Goal: Task Accomplishment & Management: Complete application form

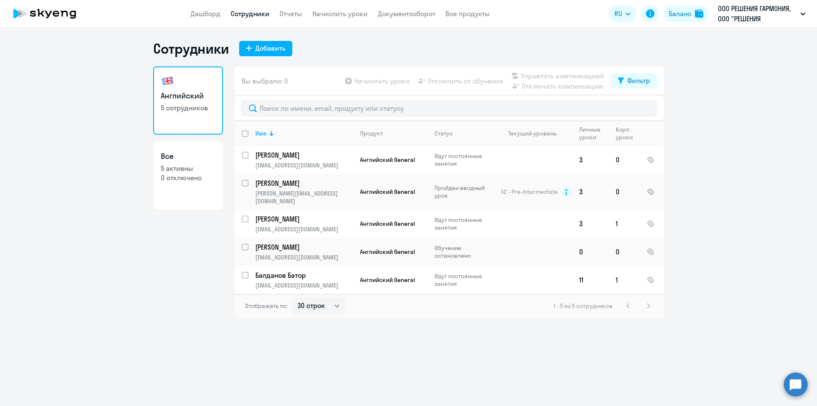
select select "30"
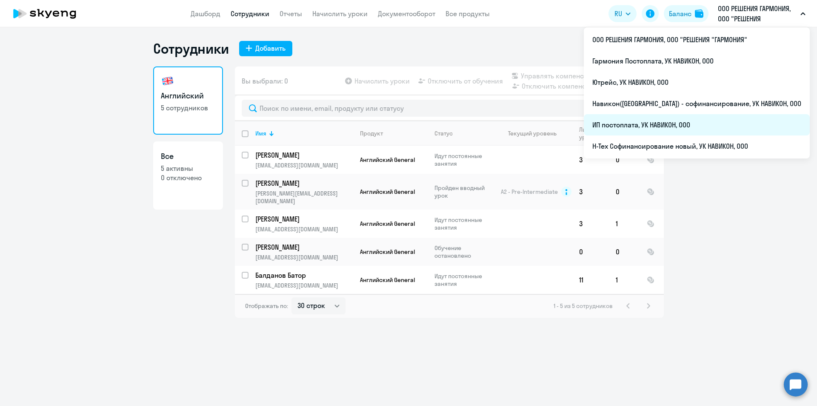
click at [692, 126] on li "ИП постоплата, УК НАВИКОН, ООО" at bounding box center [697, 124] width 226 height 21
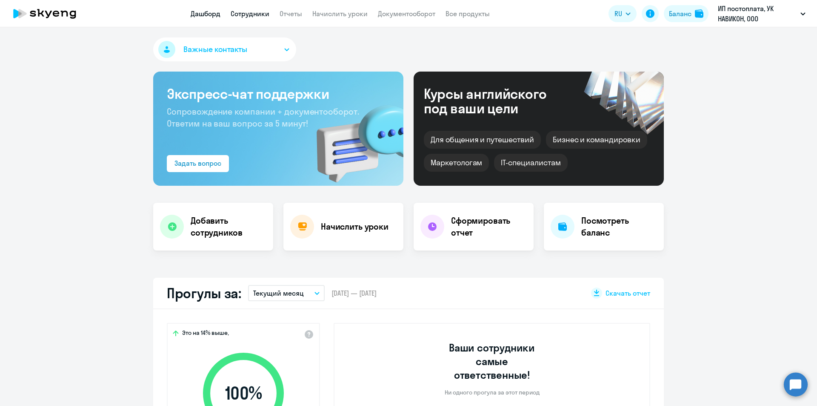
click at [264, 16] on link "Сотрудники" at bounding box center [250, 13] width 39 height 9
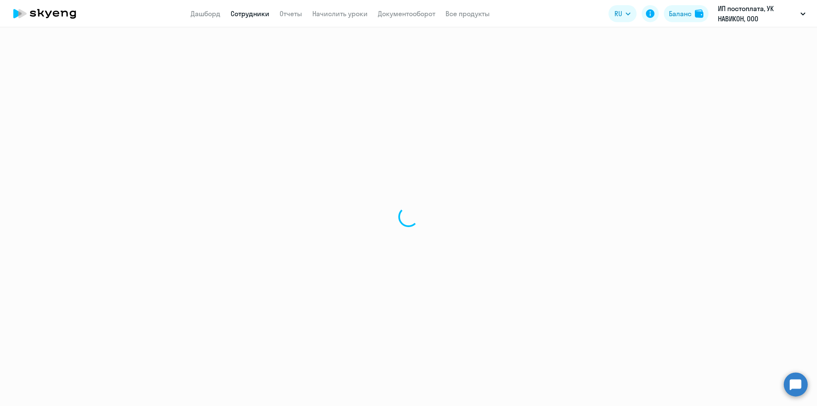
select select "30"
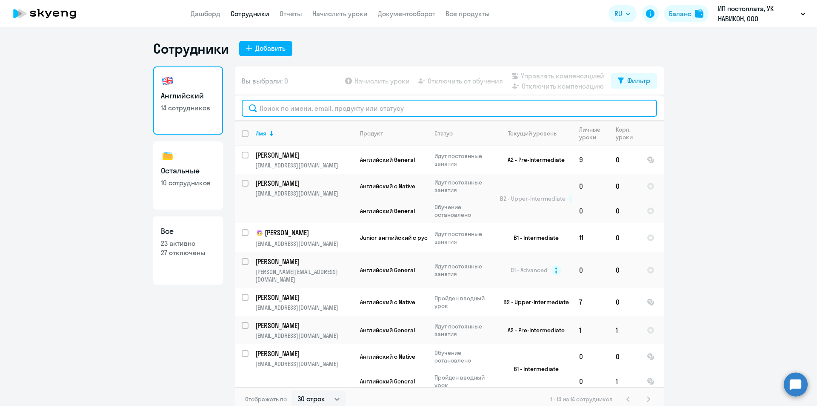
click at [297, 111] on input "text" at bounding box center [449, 108] width 415 height 17
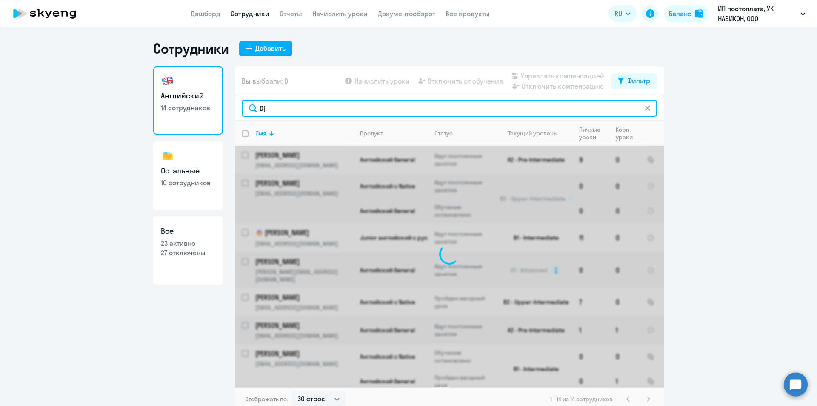
type input "D"
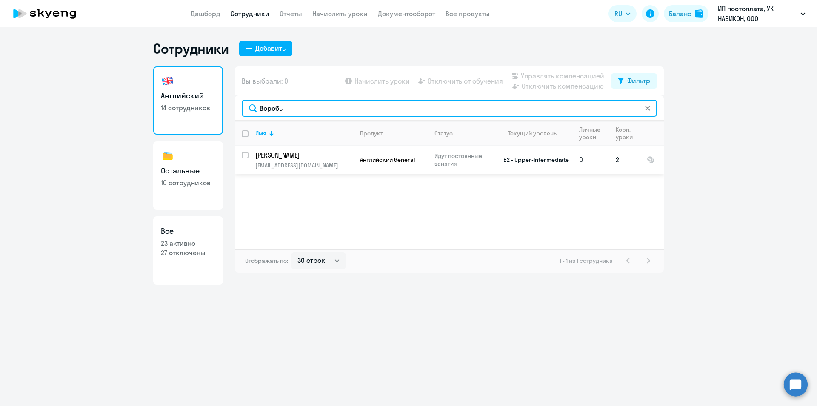
type input "Воробь"
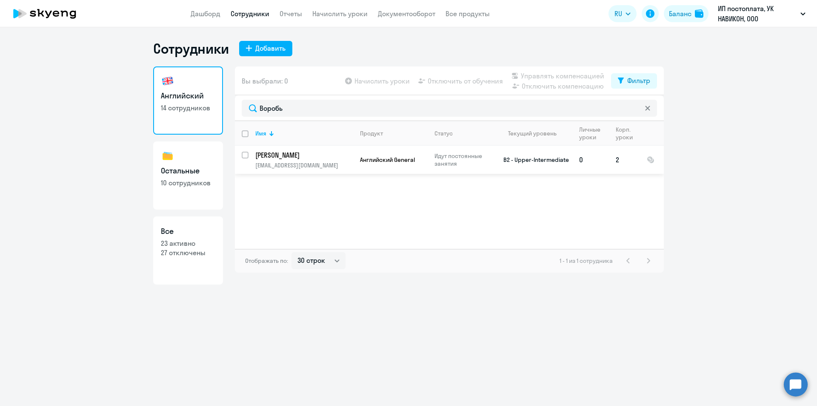
click at [291, 152] on p "[PERSON_NAME]" at bounding box center [303, 154] width 96 height 9
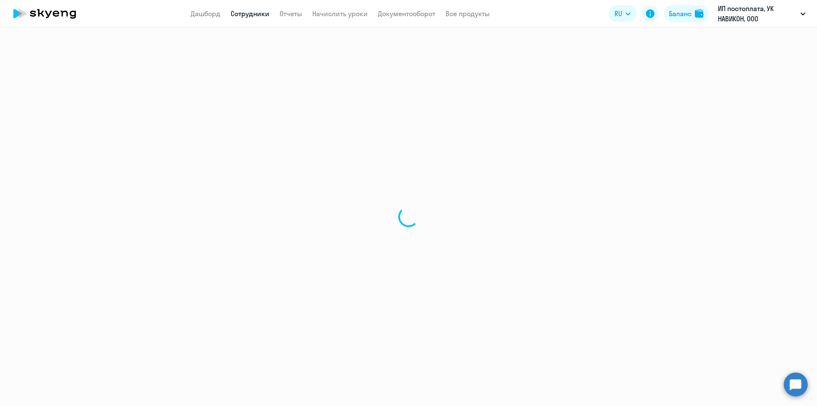
select select "english"
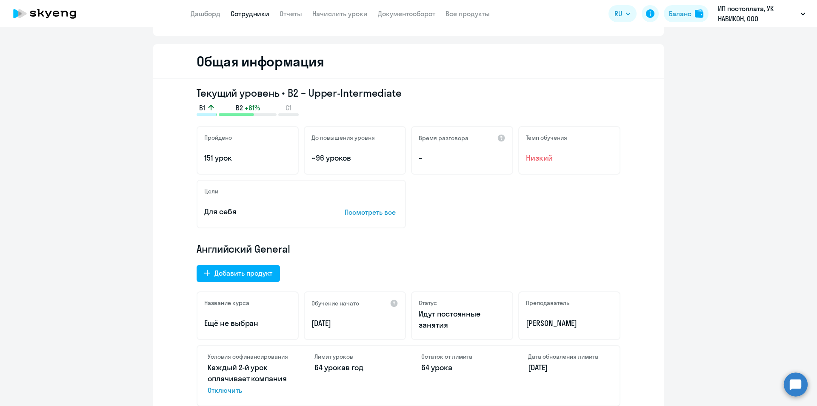
scroll to position [86, 0]
click at [364, 404] on div "[PERSON_NAME] уроков 64 урока в год" at bounding box center [355, 376] width 102 height 60
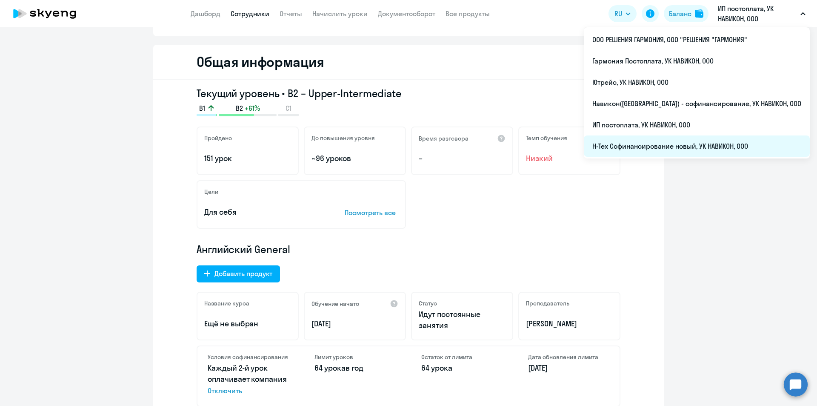
click at [666, 138] on li "Н-Тех Софинансирование новый, УК НАВИКОН, ООО" at bounding box center [697, 145] width 226 height 21
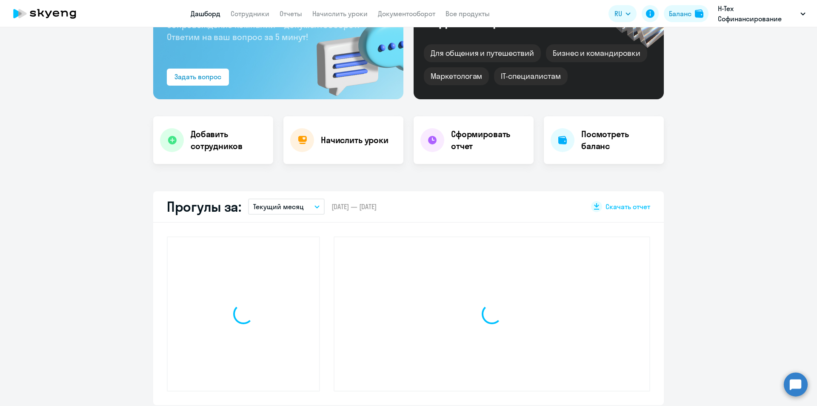
scroll to position [163, 0]
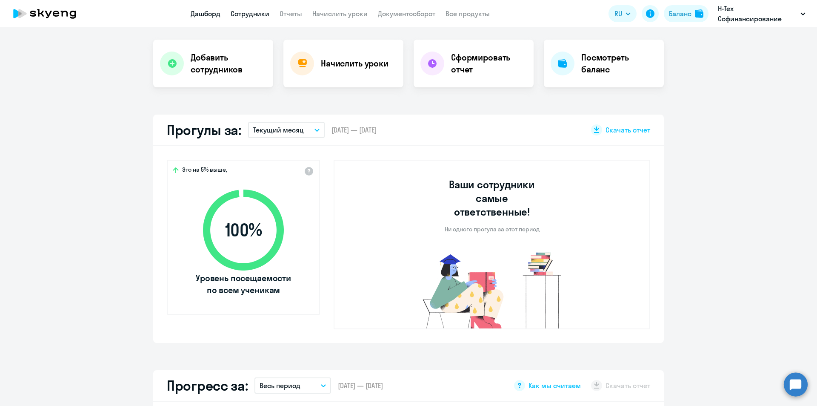
click at [241, 16] on link "Сотрудники" at bounding box center [250, 13] width 39 height 9
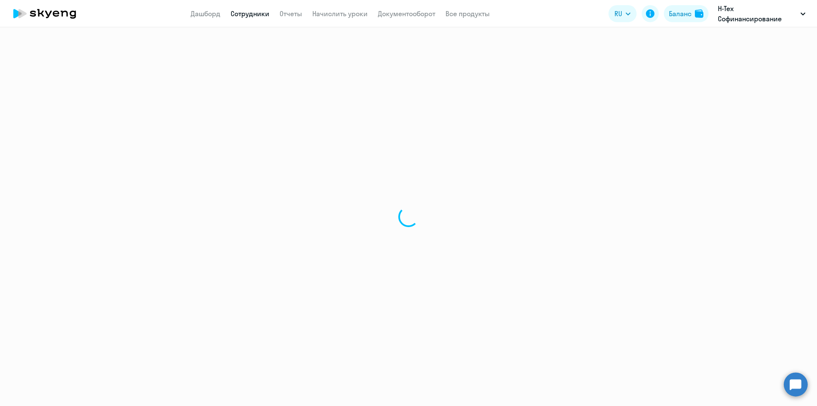
select select "30"
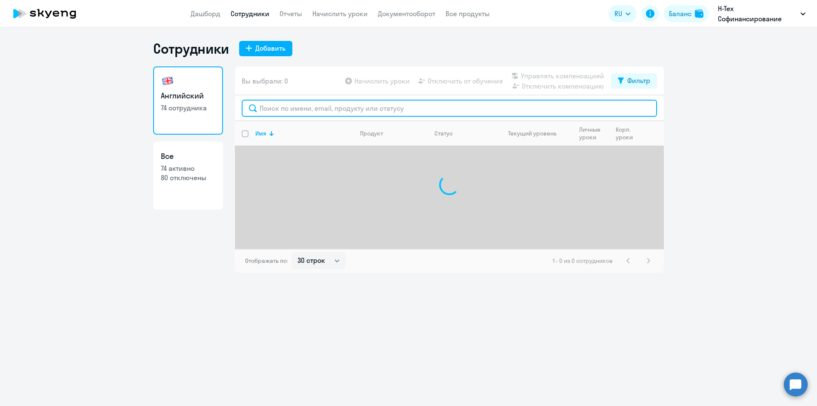
click at [292, 112] on input "text" at bounding box center [449, 108] width 415 height 17
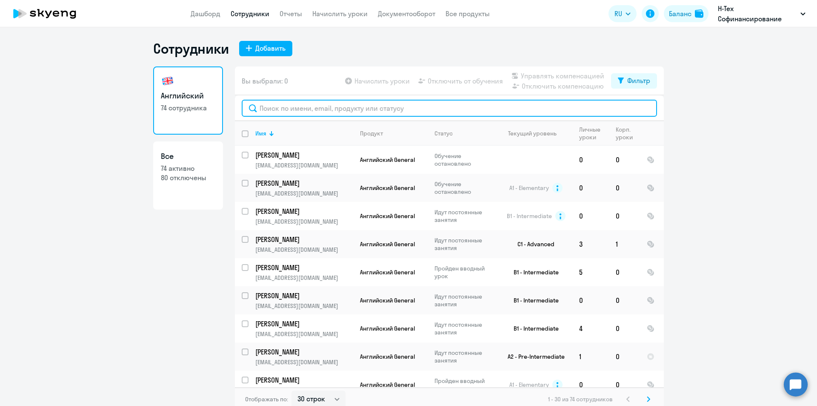
type input "Z"
type input "V"
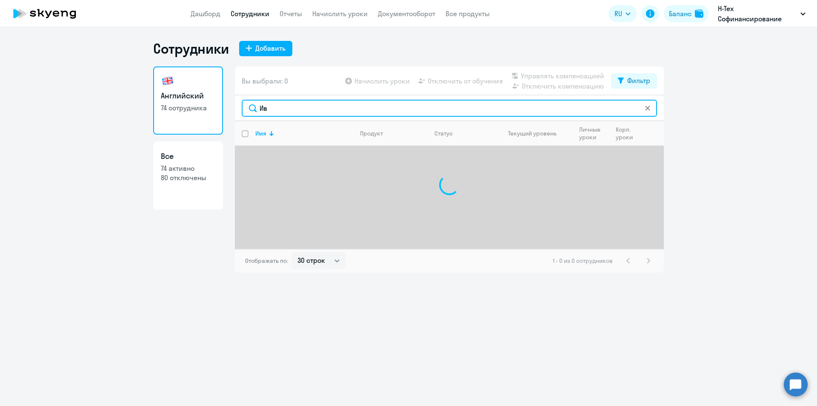
type input "[PERSON_NAME]"
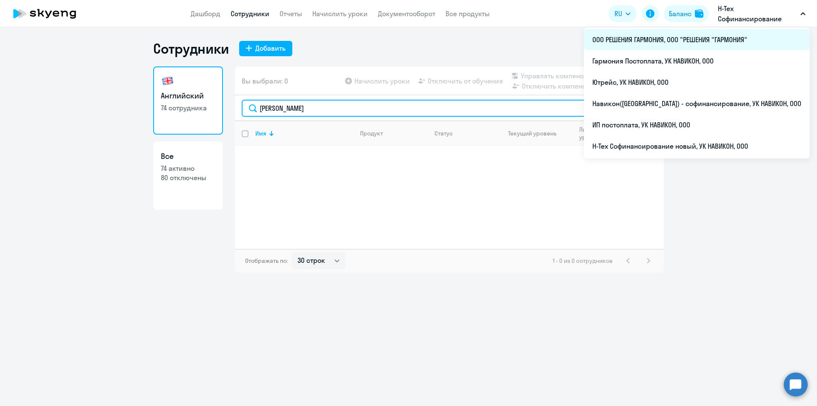
type input "[PERSON_NAME]"
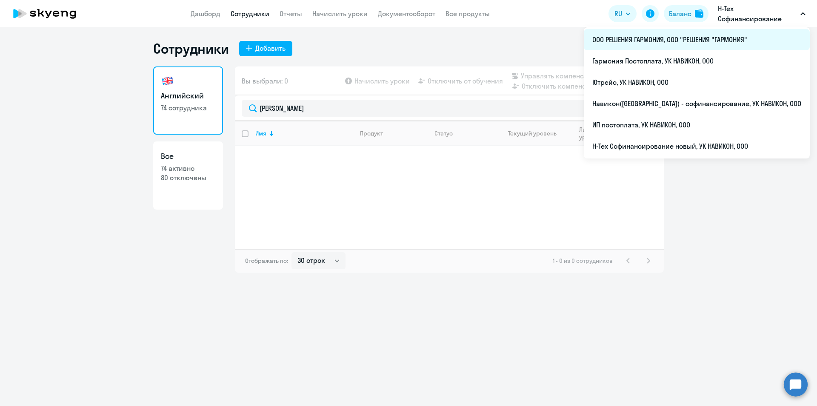
click at [721, 32] on li "ООО РЕШЕНИЯ ГАРМОНИЯ, ООО "РЕШЕНИЯ "ГАРМОНИЯ"" at bounding box center [697, 39] width 226 height 21
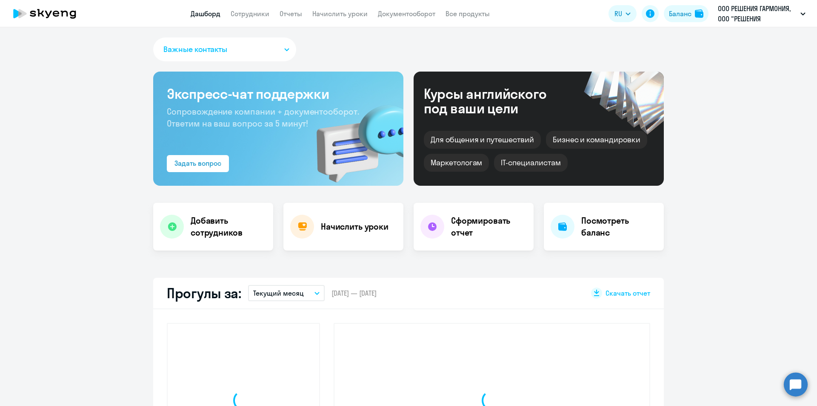
select select "30"
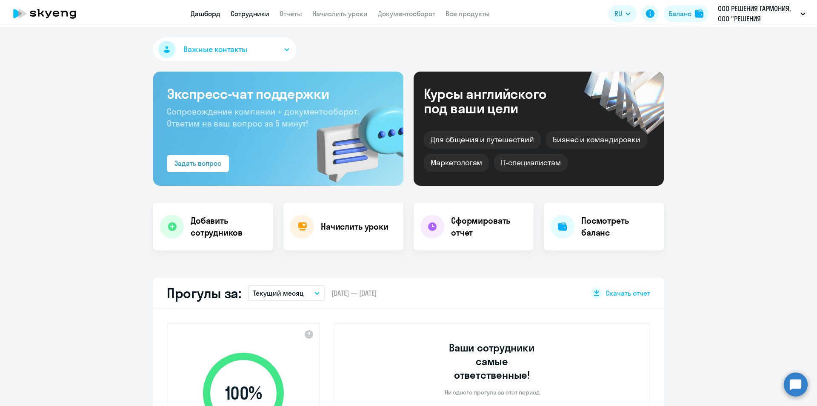
click at [251, 14] on link "Сотрудники" at bounding box center [250, 13] width 39 height 9
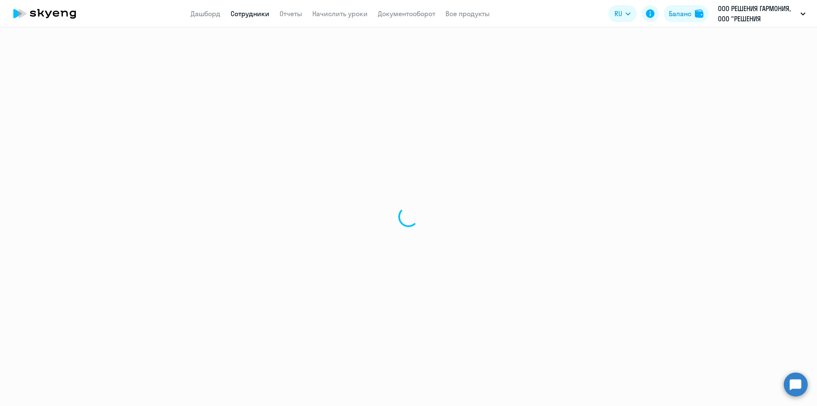
select select "30"
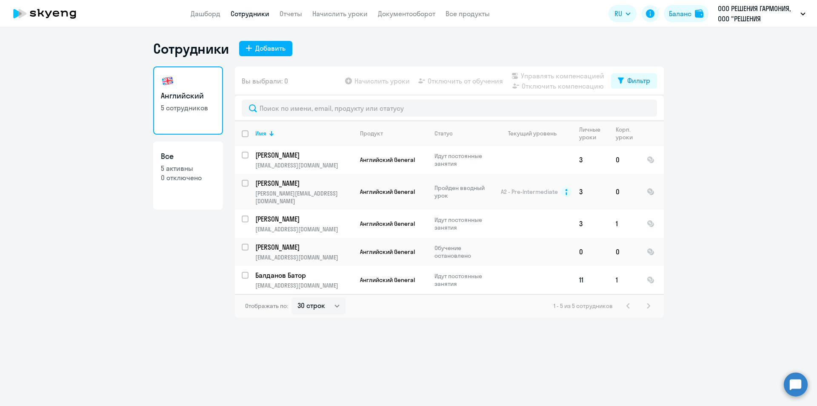
click at [286, 270] on p "Балданов Батор" at bounding box center [303, 274] width 96 height 9
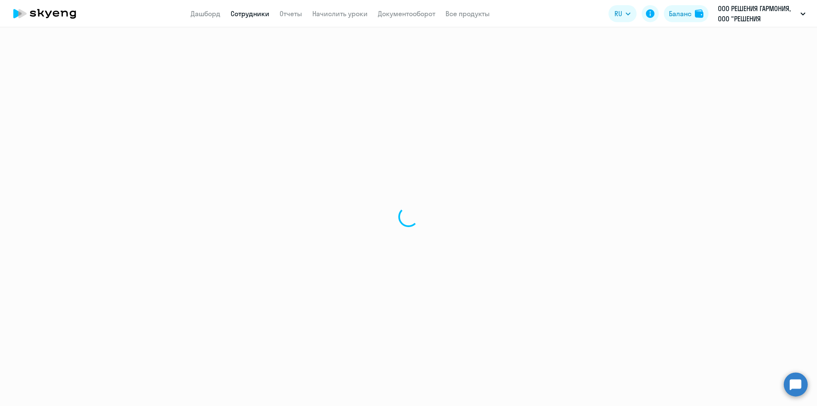
select select "english"
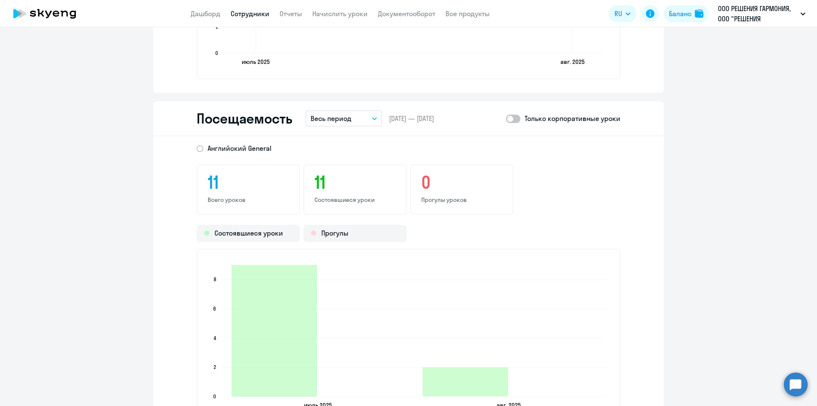
scroll to position [958, 0]
click at [372, 115] on button "Весь период" at bounding box center [344, 118] width 77 height 16
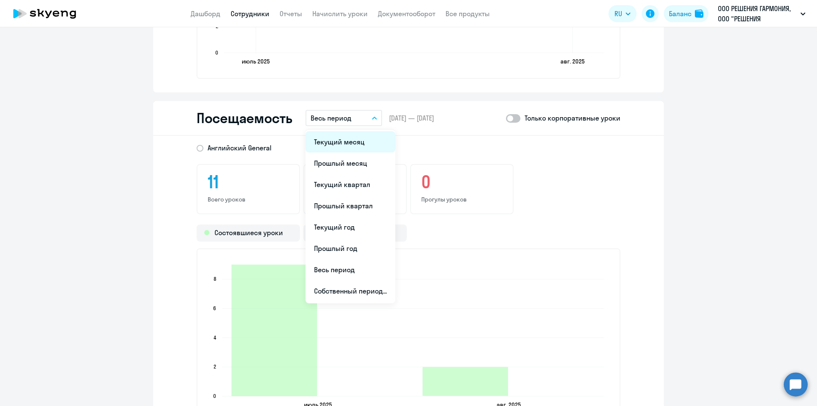
click at [347, 144] on li "Текущий месяц" at bounding box center [351, 141] width 90 height 21
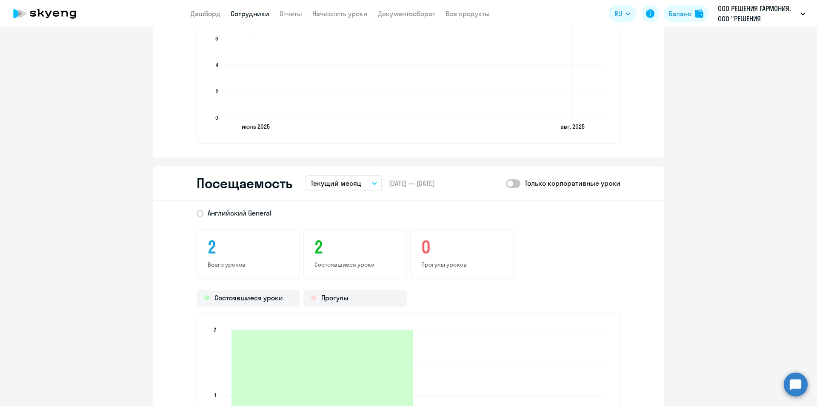
scroll to position [893, 0]
drag, startPoint x: 349, startPoint y: 169, endPoint x: 365, endPoint y: 186, distance: 22.9
click at [365, 186] on div "Посещаемость Текущий месяц Текущий месяц Прошлый месяц Текущий квартал [GEOGRAP…" at bounding box center [408, 183] width 511 height 35
click at [365, 186] on button "Текущий месяц" at bounding box center [344, 183] width 77 height 16
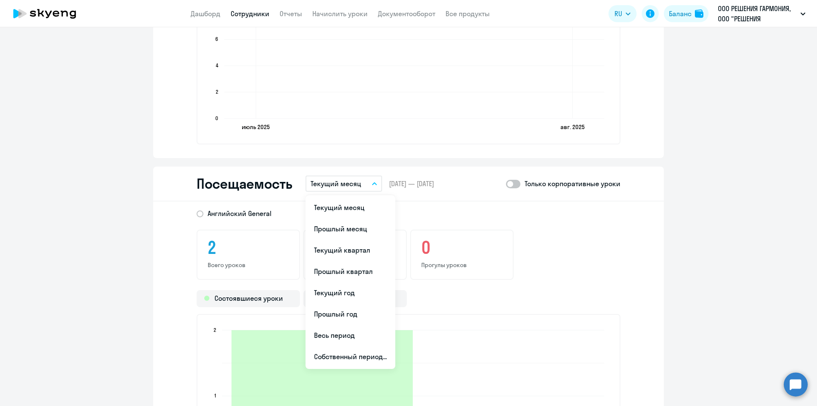
click at [470, 210] on div "Английский General" at bounding box center [400, 210] width 439 height 15
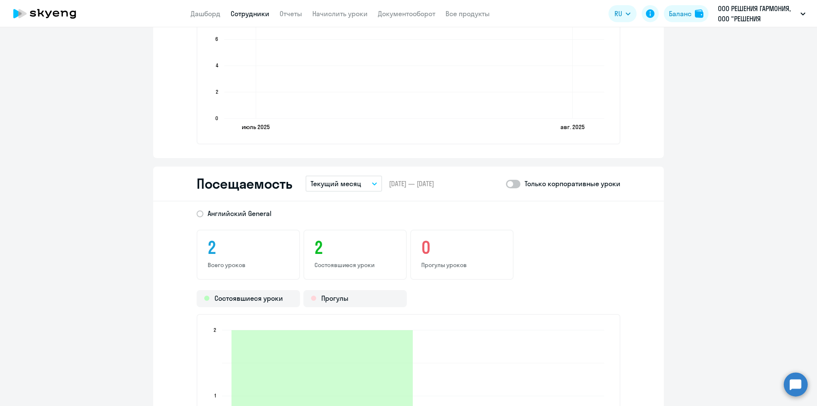
click at [366, 183] on button "Текущий месяц" at bounding box center [344, 183] width 77 height 16
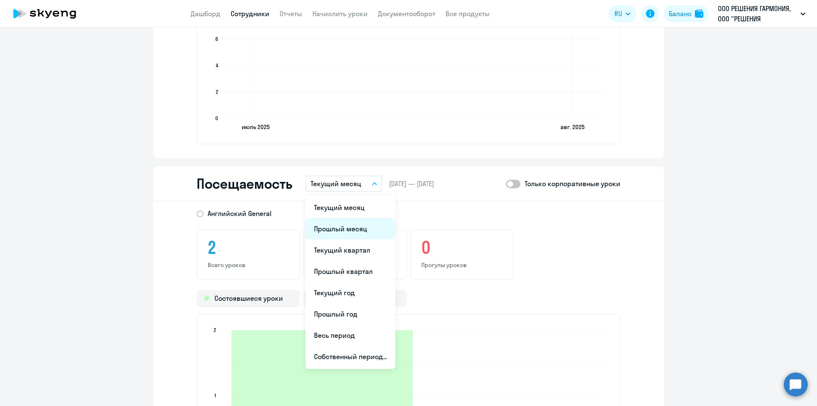
click at [345, 226] on li "Прошлый месяц" at bounding box center [351, 228] width 90 height 21
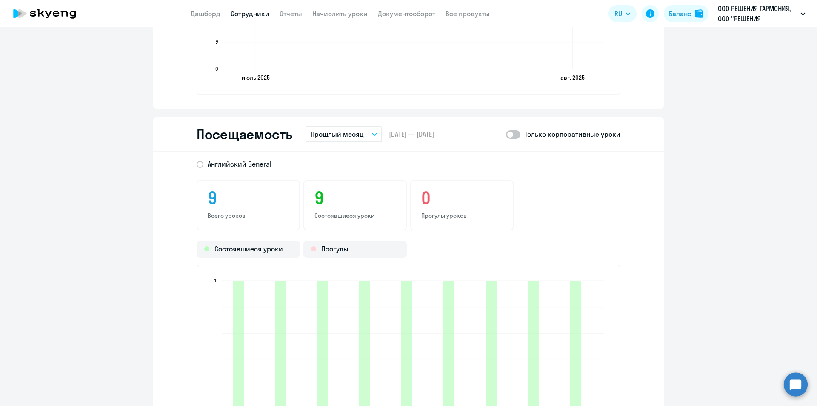
scroll to position [920, 0]
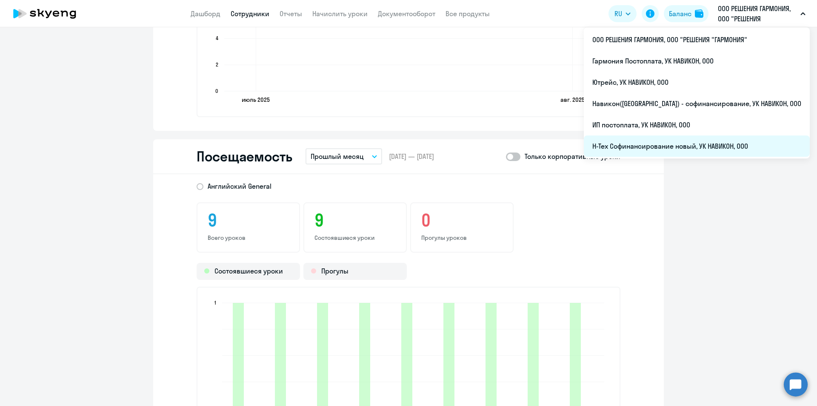
click at [661, 140] on li "Н-Тех Софинансирование новый, УК НАВИКОН, ООО" at bounding box center [697, 145] width 226 height 21
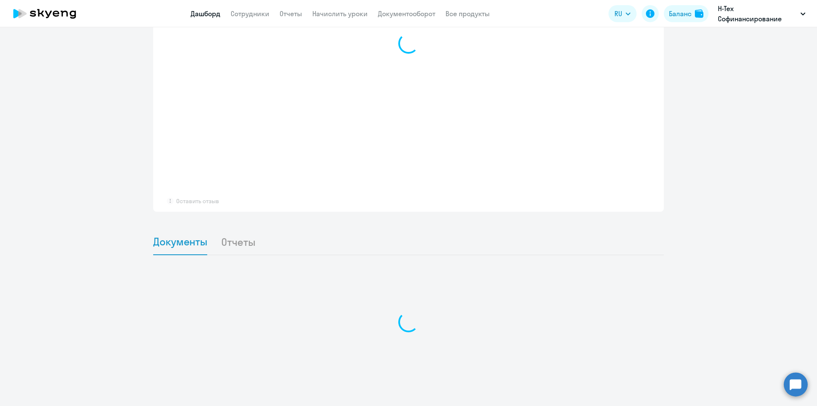
scroll to position [610, 0]
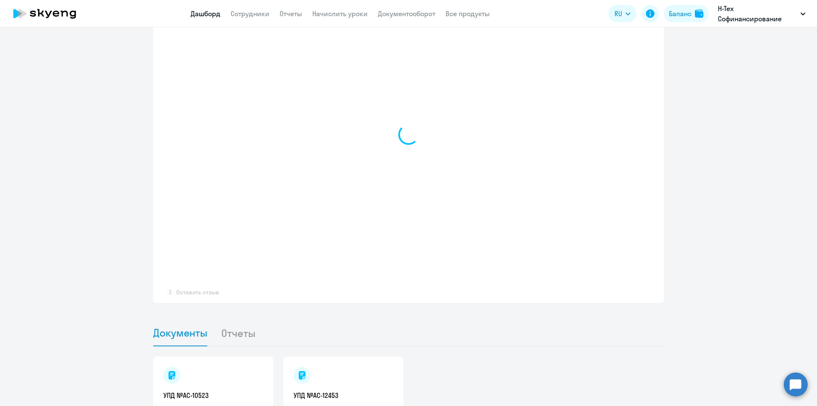
select select "30"
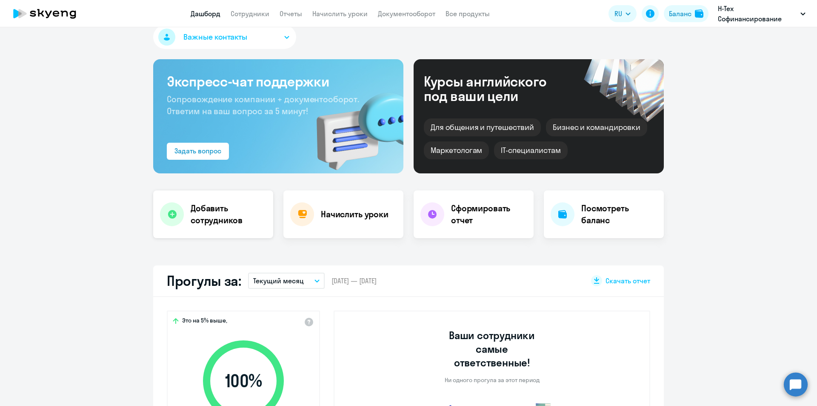
scroll to position [0, 0]
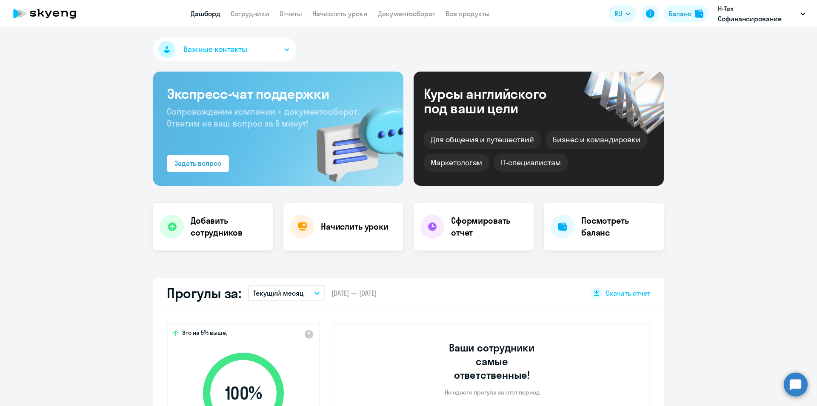
click at [218, 226] on h4 "Добавить сотрудников" at bounding box center [229, 227] width 76 height 24
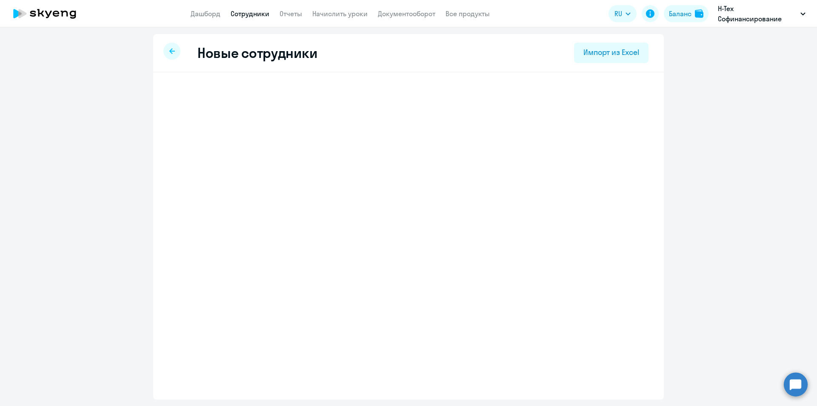
select select "english_adult_not_native_speaker"
select select "3"
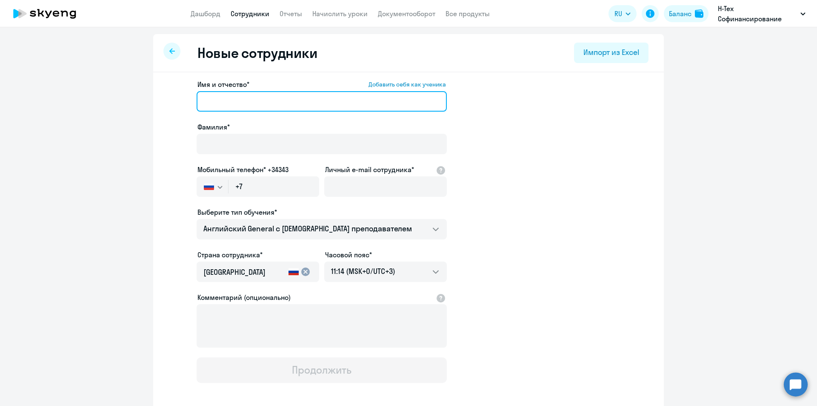
click at [252, 102] on input "Имя и отчество* Добавить себя как ученика" at bounding box center [322, 101] width 250 height 20
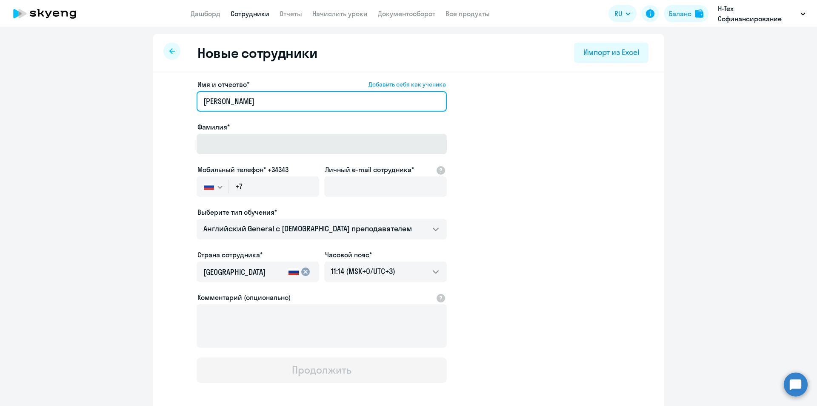
type input "[PERSON_NAME]"
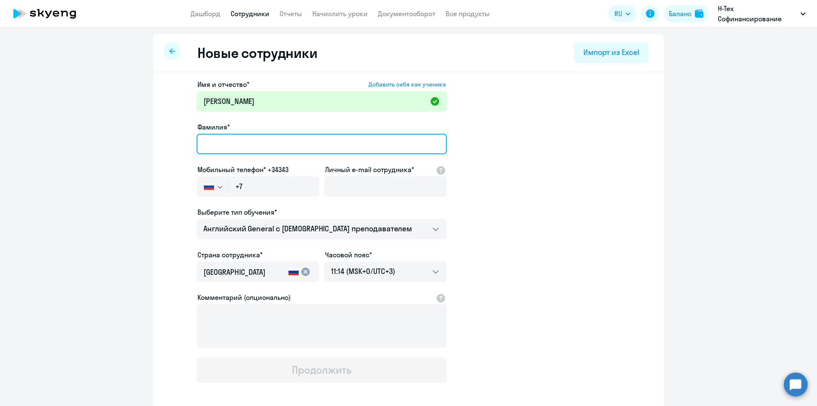
click at [202, 149] on input "Фамилия*" at bounding box center [322, 144] width 250 height 20
type input "[PERSON_NAME]"
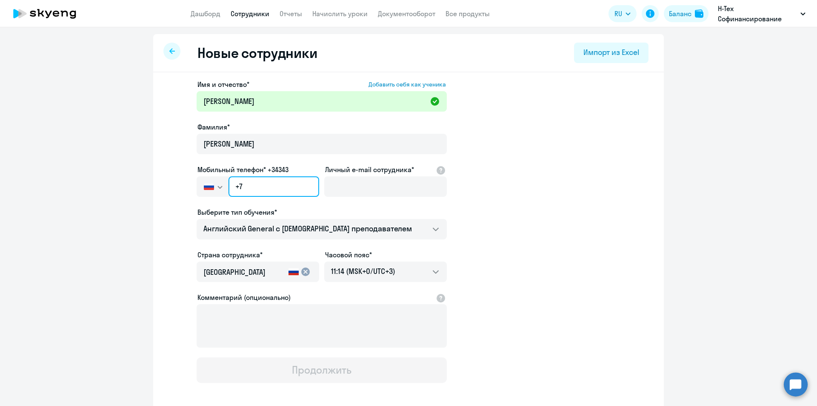
click at [267, 190] on input "+7" at bounding box center [274, 186] width 91 height 20
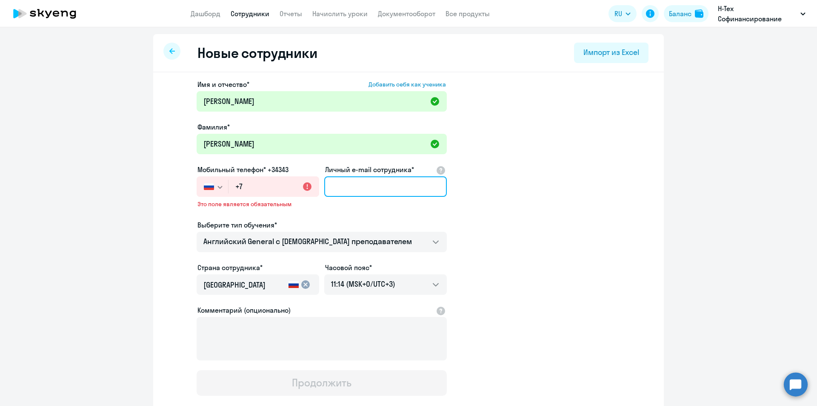
click at [363, 195] on input "Личный e-mail сотрудника*" at bounding box center [385, 186] width 123 height 20
click at [351, 181] on input "Личный e-mail сотрудника*" at bounding box center [385, 186] width 123 height 20
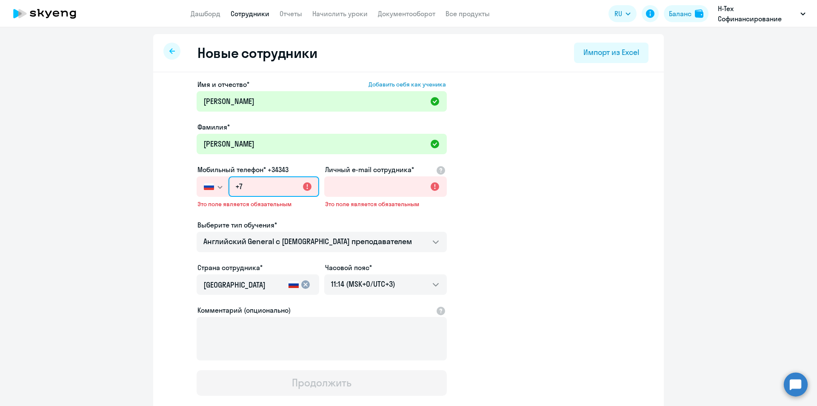
click at [264, 185] on input "+7" at bounding box center [274, 186] width 91 height 20
drag, startPoint x: 264, startPoint y: 185, endPoint x: 187, endPoint y: 183, distance: 77.1
click at [187, 183] on app-new-student-form "Имя и отчество* Добавить себя как ученика [PERSON_NAME]* [PERSON_NAME] [PERSON_…" at bounding box center [409, 237] width 484 height 316
click at [258, 179] on input "+7" at bounding box center [274, 186] width 91 height 20
paste input "[PHONE_NUMBER]"
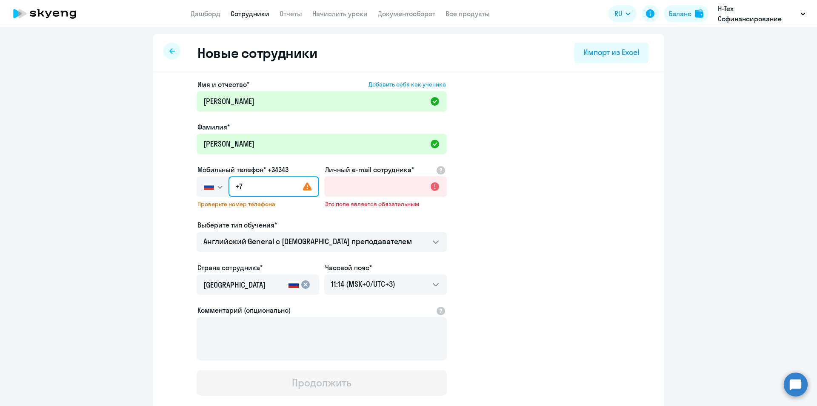
type input "[PHONE_NUMBER]"
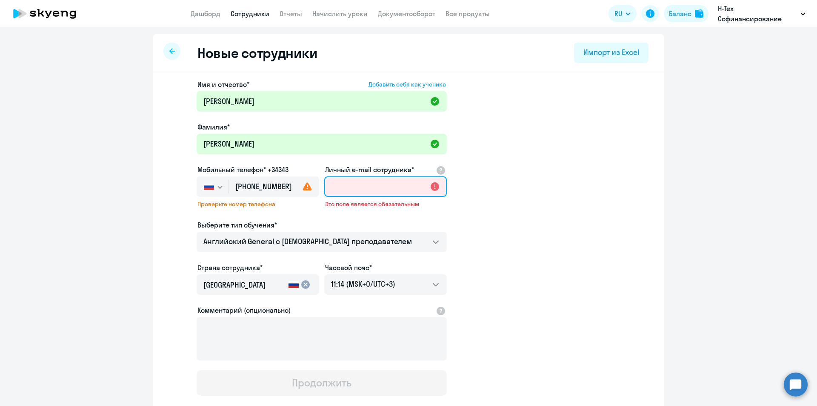
click at [349, 191] on input "Личный e-mail сотрудника*" at bounding box center [385, 186] width 123 height 20
click at [358, 181] on input "Личный e-mail сотрудника*" at bounding box center [385, 186] width 123 height 20
paste input "[EMAIL_ADDRESS][DOMAIN_NAME]"
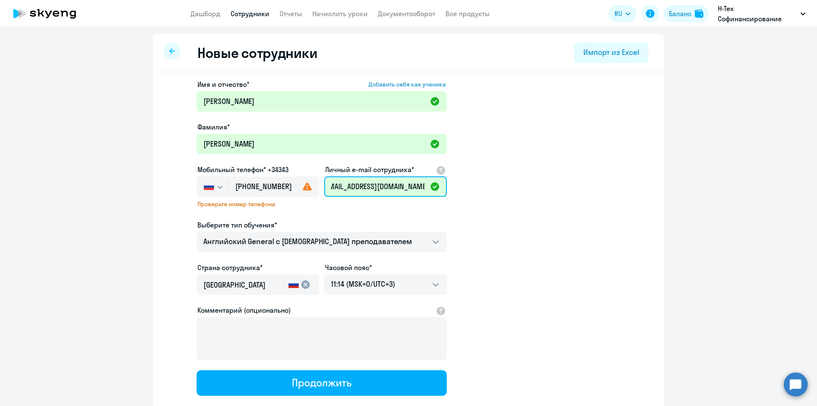
type input "[EMAIL_ADDRESS][DOMAIN_NAME]"
click at [547, 222] on app-new-student-form "Имя и отчество* Добавить себя как ученика [PERSON_NAME]* [PERSON_NAME] [PERSON_…" at bounding box center [409, 237] width 484 height 316
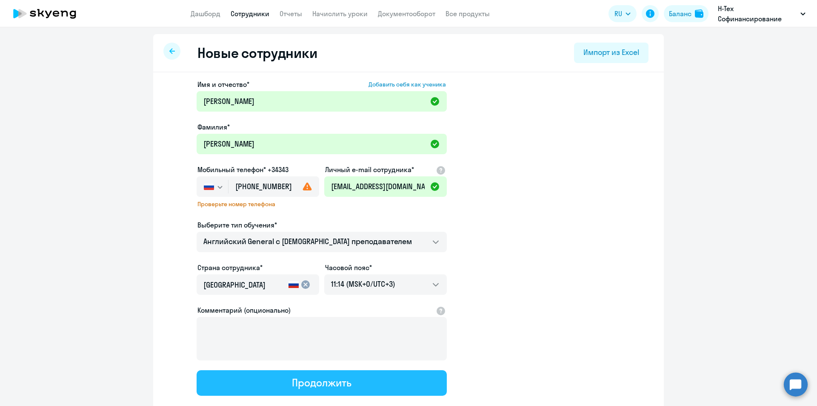
click at [357, 382] on button "Продолжить" at bounding box center [322, 383] width 250 height 26
select select "english_adult_not_native_speaker"
select select "3"
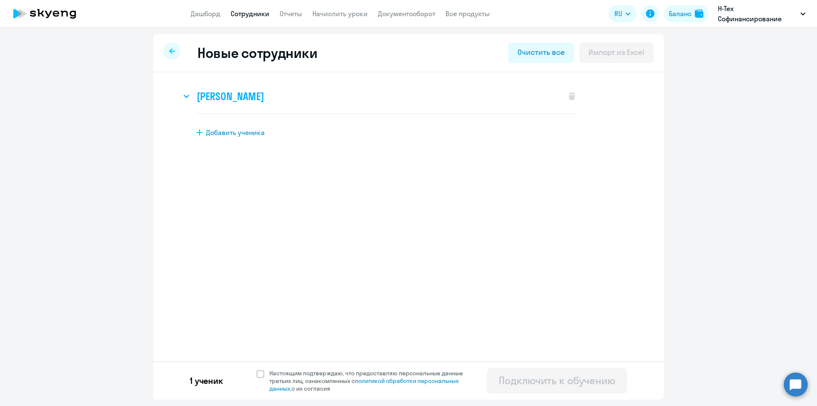
click at [264, 103] on h3 "[PERSON_NAME]" at bounding box center [230, 96] width 67 height 14
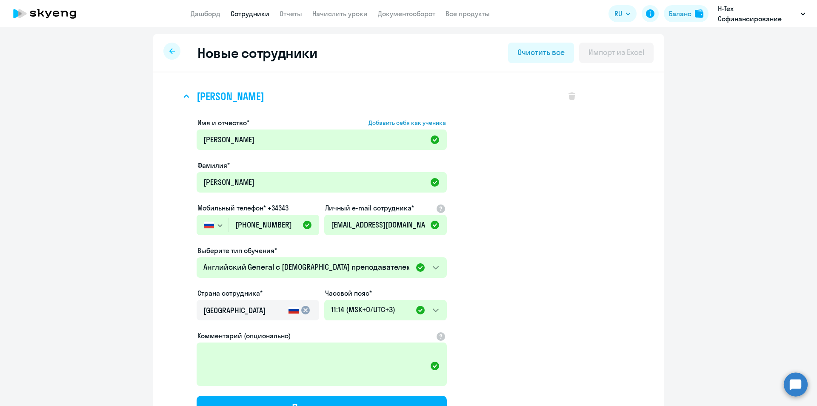
click at [264, 103] on h3 "[PERSON_NAME]" at bounding box center [230, 96] width 67 height 14
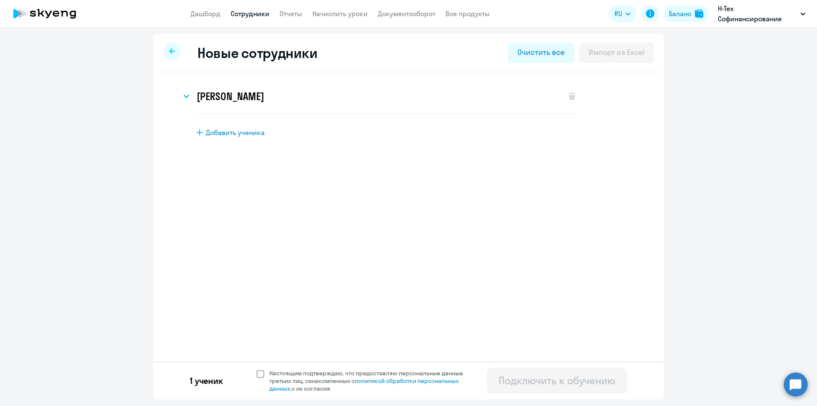
click at [261, 375] on span at bounding box center [261, 374] width 8 height 8
click at [257, 369] on input "Настоящим подтверждаю, что предоставляю персональные данные третьих лиц, ознако…" at bounding box center [256, 369] width 0 height 0
checkbox input "true"
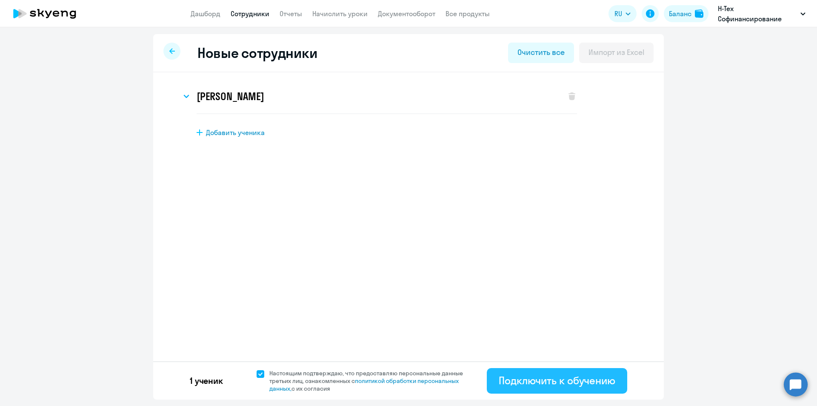
click at [567, 387] on div "Подключить к обучению" at bounding box center [557, 380] width 117 height 14
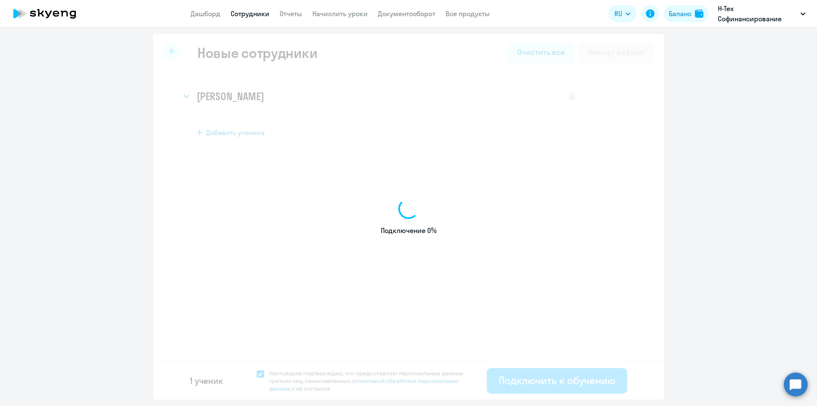
select select "english_adult_not_native_speaker"
select select "3"
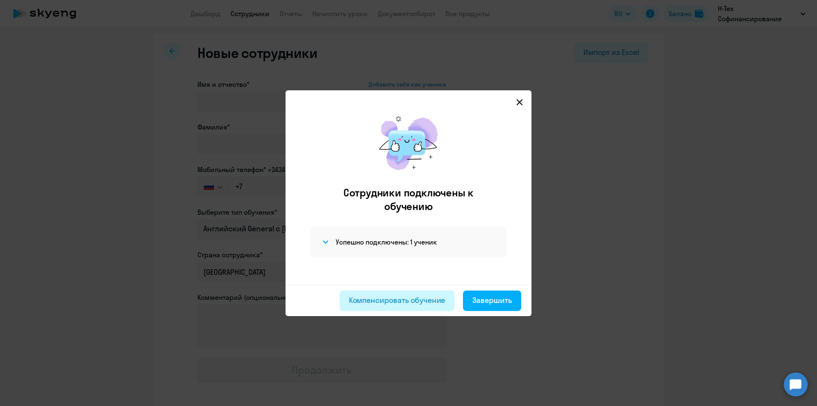
click at [428, 300] on div "Компенсировать обучение" at bounding box center [397, 300] width 97 height 11
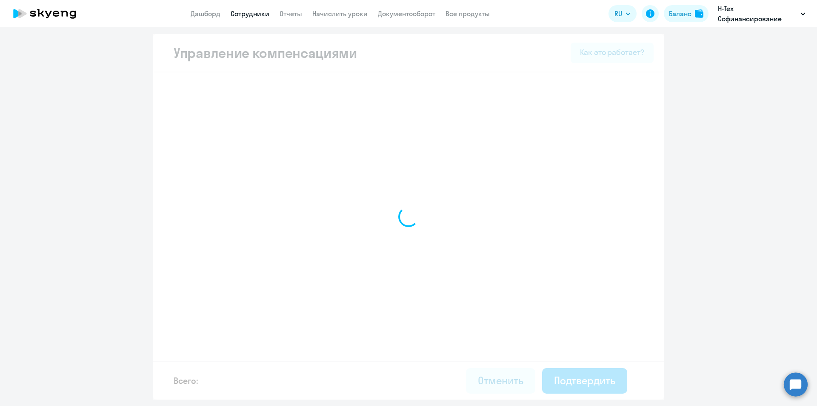
select select "YEARLY"
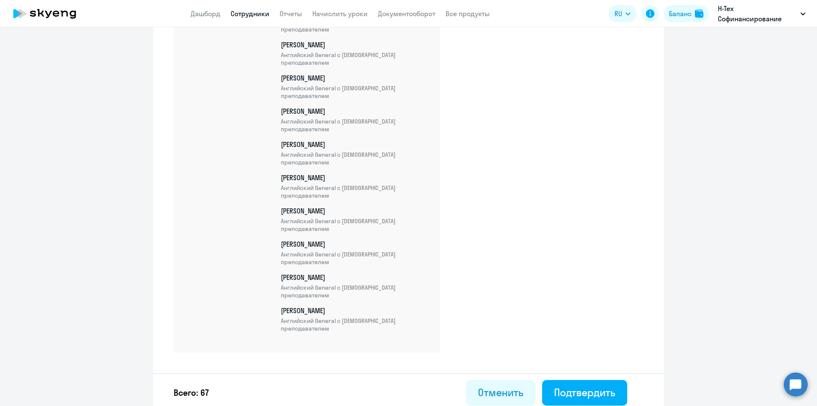
scroll to position [2198, 0]
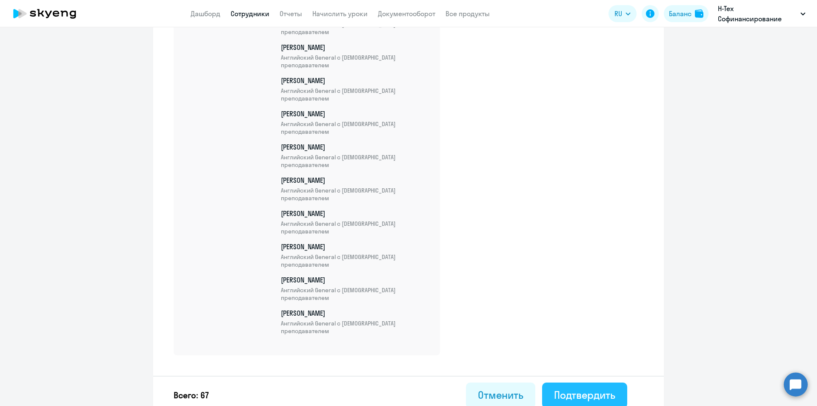
click at [557, 392] on div "Подтвердить" at bounding box center [584, 395] width 61 height 14
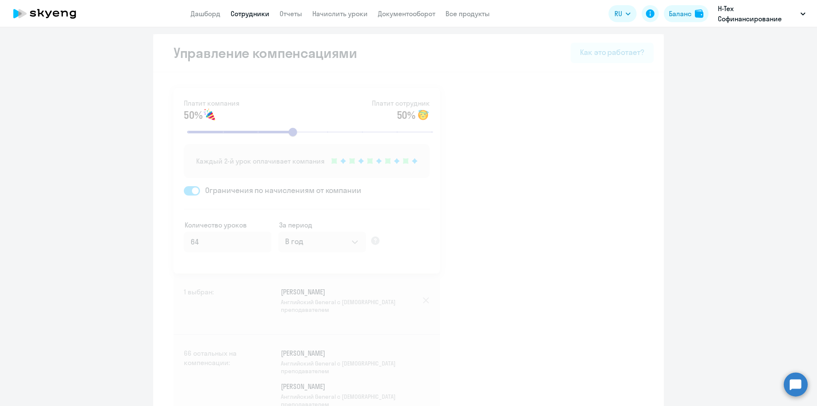
select select "30"
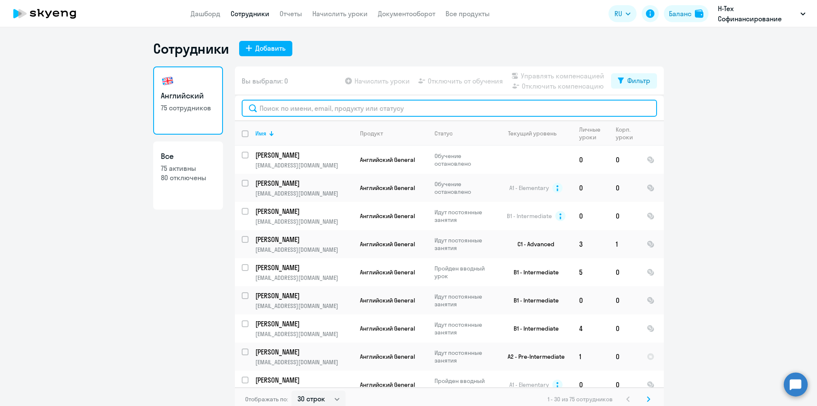
click at [270, 108] on input "text" at bounding box center [449, 108] width 415 height 17
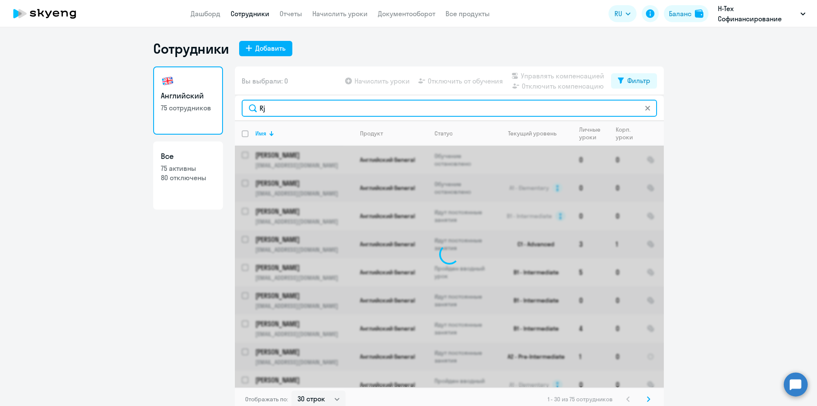
type input "R"
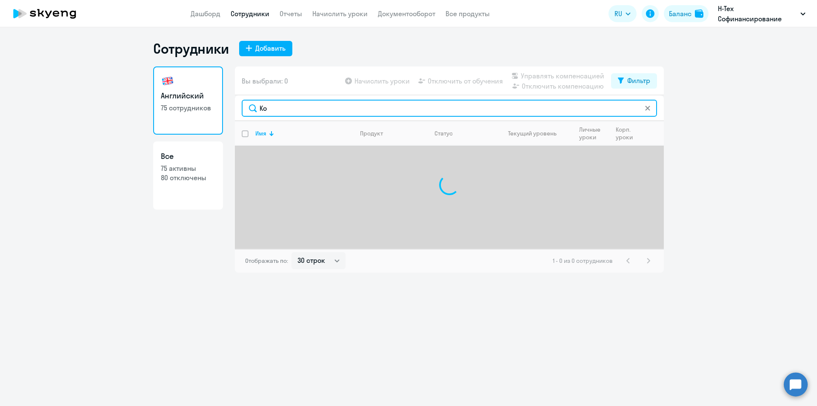
type input "[PERSON_NAME]"
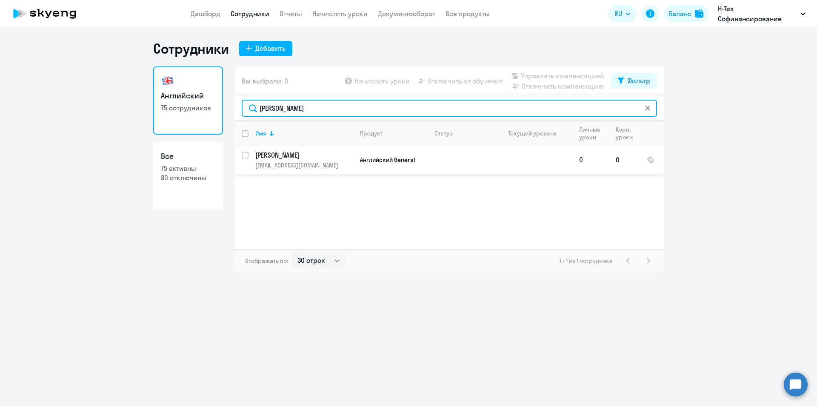
type input "[PERSON_NAME]"
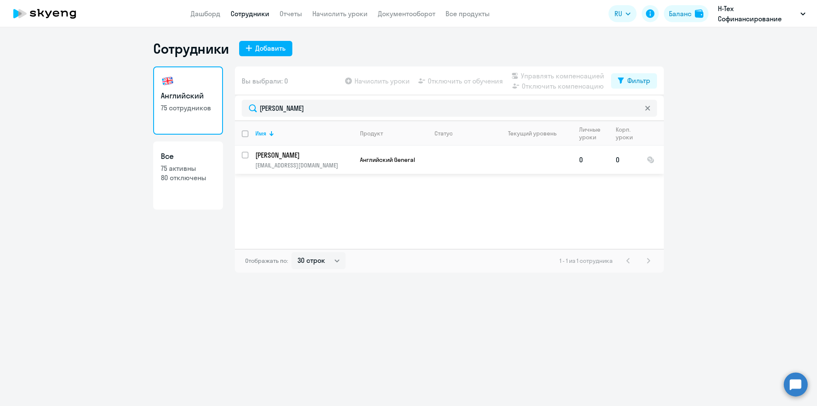
click at [261, 156] on p "[PERSON_NAME]" at bounding box center [303, 154] width 96 height 9
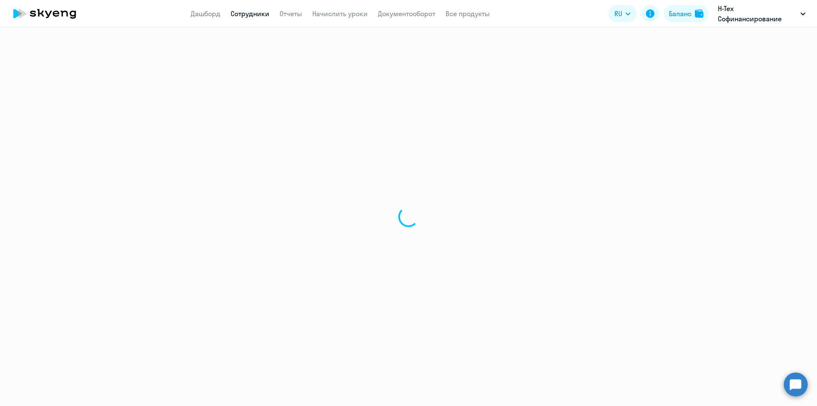
select select "english"
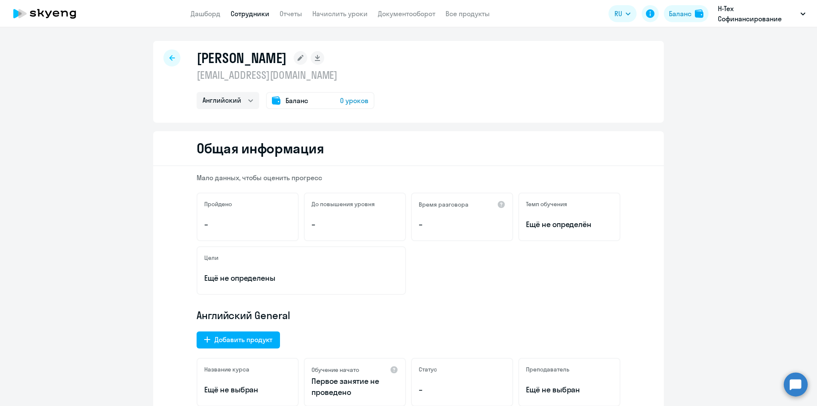
click at [246, 50] on div "[PERSON_NAME]" at bounding box center [286, 57] width 178 height 17
click at [294, 55] on rect at bounding box center [301, 58] width 14 height 14
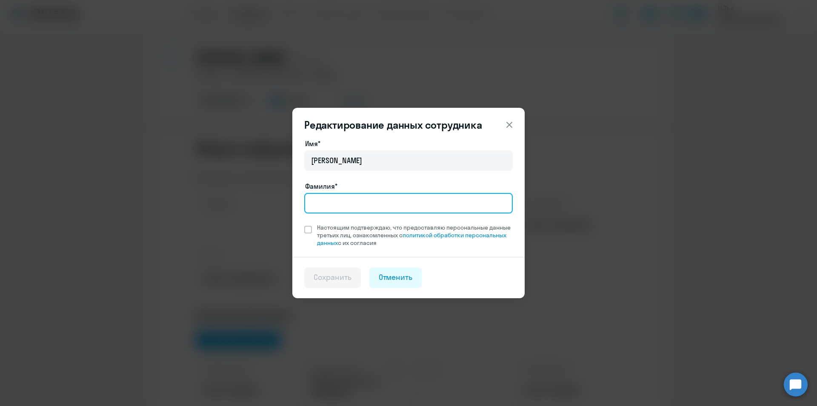
click at [332, 210] on input "Фамилия*" at bounding box center [408, 203] width 209 height 20
type input "[PERSON_NAME]"
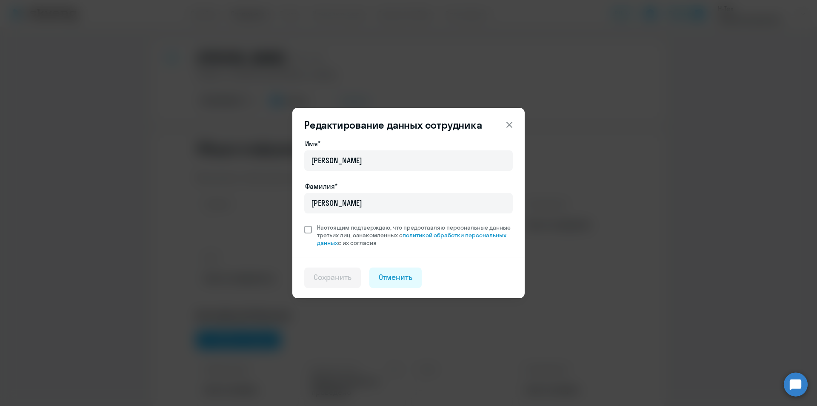
click at [309, 233] on label "Настоящим подтверждаю, что предоставляю персональные данные третьих лиц, ознако…" at bounding box center [408, 234] width 209 height 23
click at [304, 223] on input "Настоящим подтверждаю, что предоставляю персональные данные третьих лиц, ознако…" at bounding box center [304, 223] width 0 height 0
checkbox input "true"
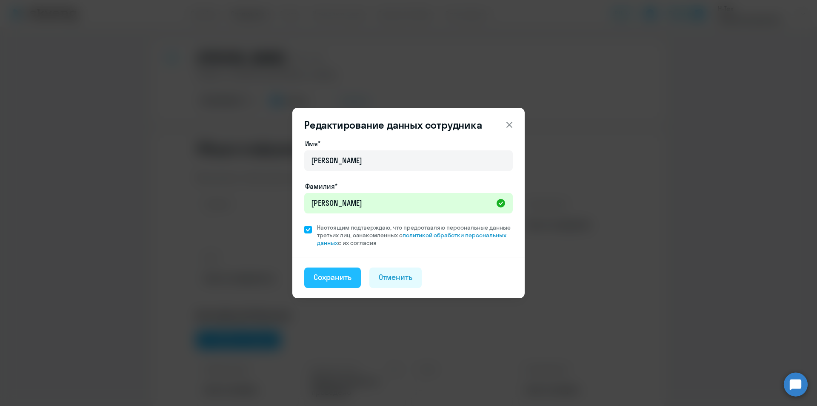
click at [342, 276] on div "Сохранить" at bounding box center [333, 277] width 38 height 11
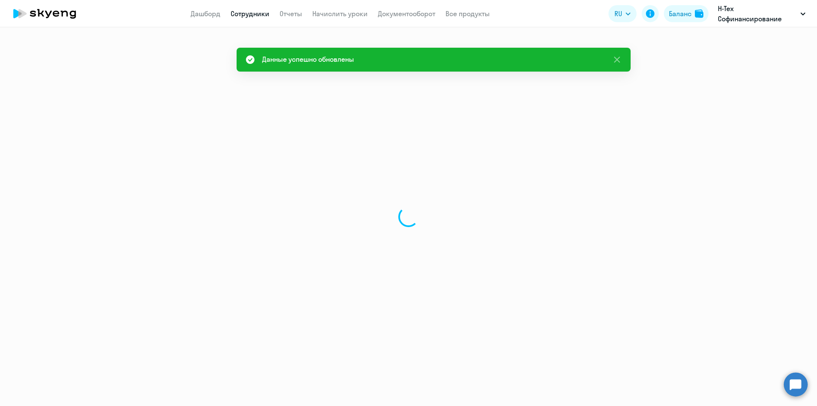
select select "english"
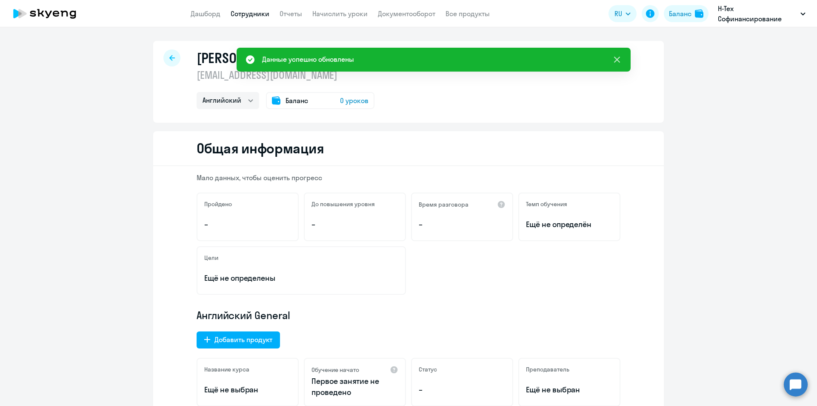
click at [616, 60] on icon at bounding box center [617, 59] width 10 height 10
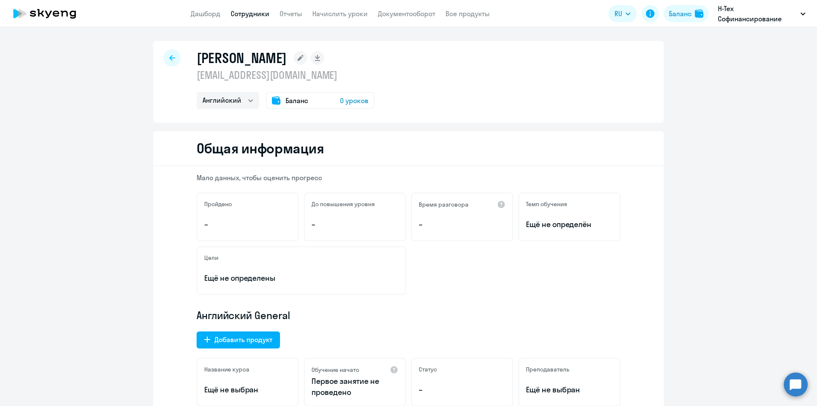
drag, startPoint x: 194, startPoint y: 50, endPoint x: 315, endPoint y: 57, distance: 121.5
click at [287, 57] on h1 "[PERSON_NAME]" at bounding box center [242, 57] width 90 height 17
